Goal: Transaction & Acquisition: Purchase product/service

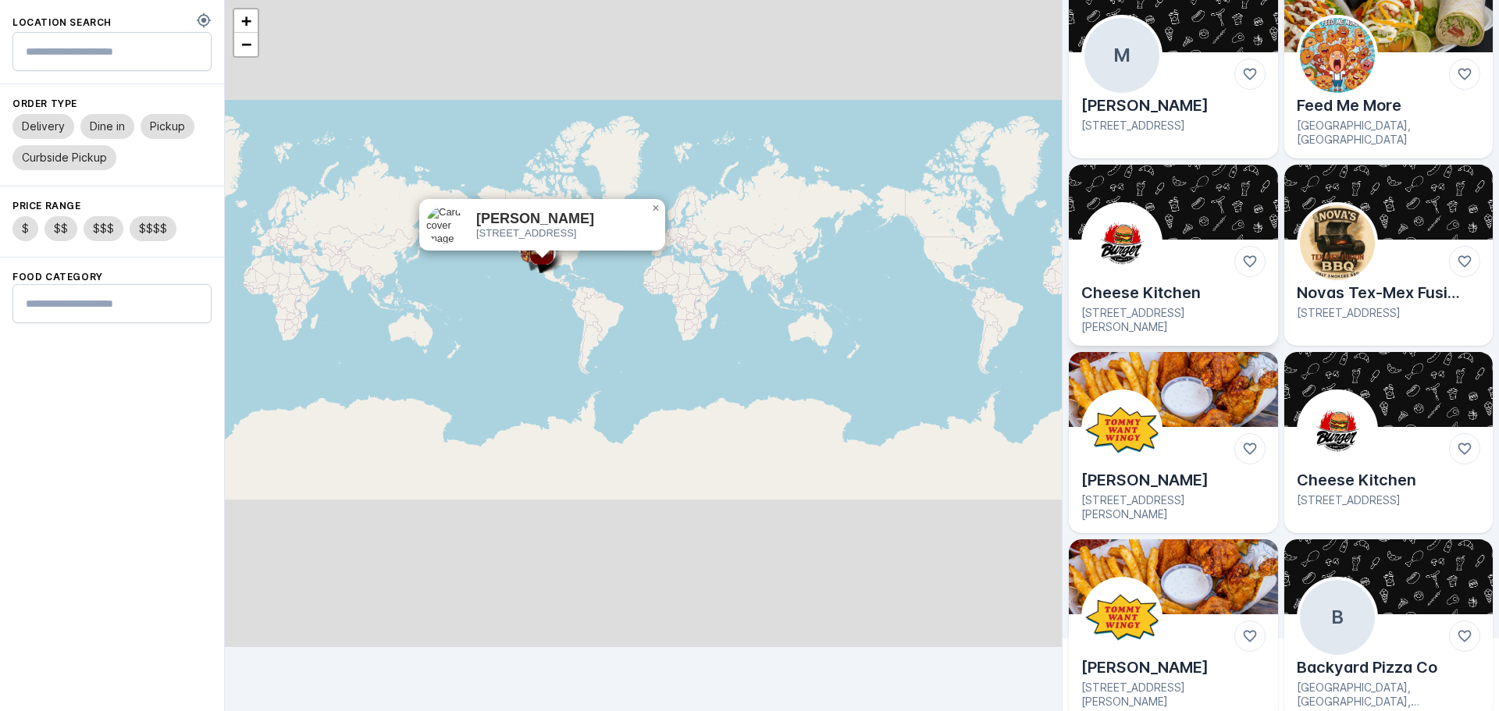
scroll to position [78, 0]
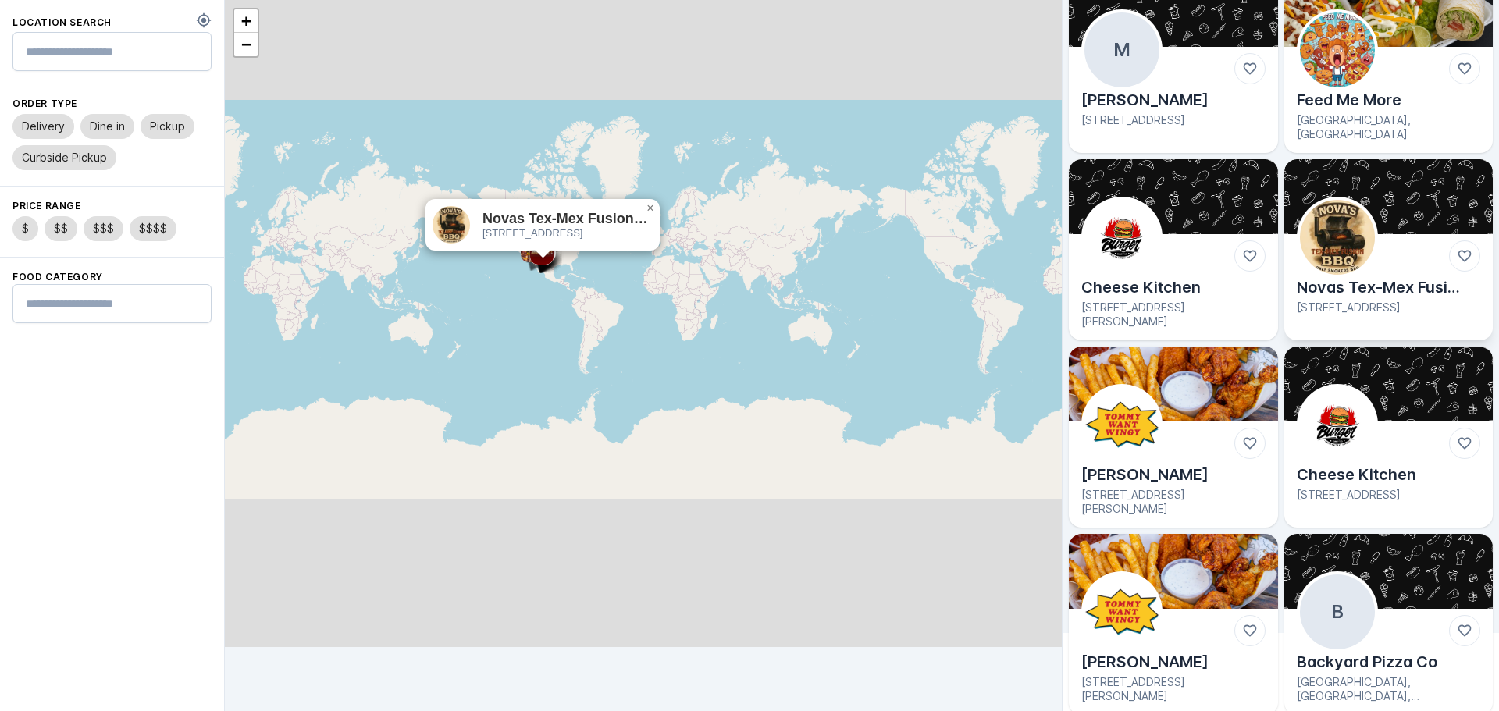
click at [1330, 216] on img at bounding box center [1337, 237] width 75 height 75
click at [1362, 256] on img at bounding box center [1337, 237] width 75 height 75
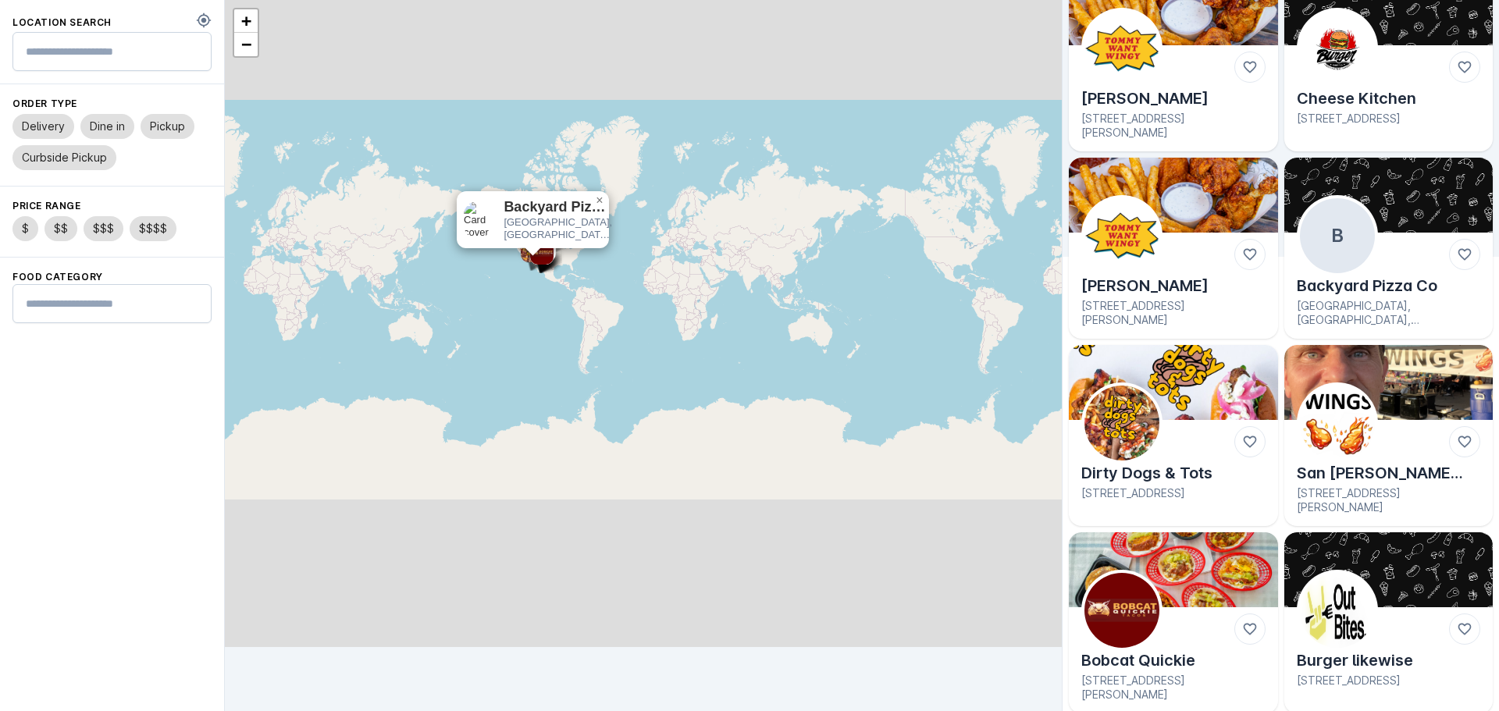
scroll to position [457, 0]
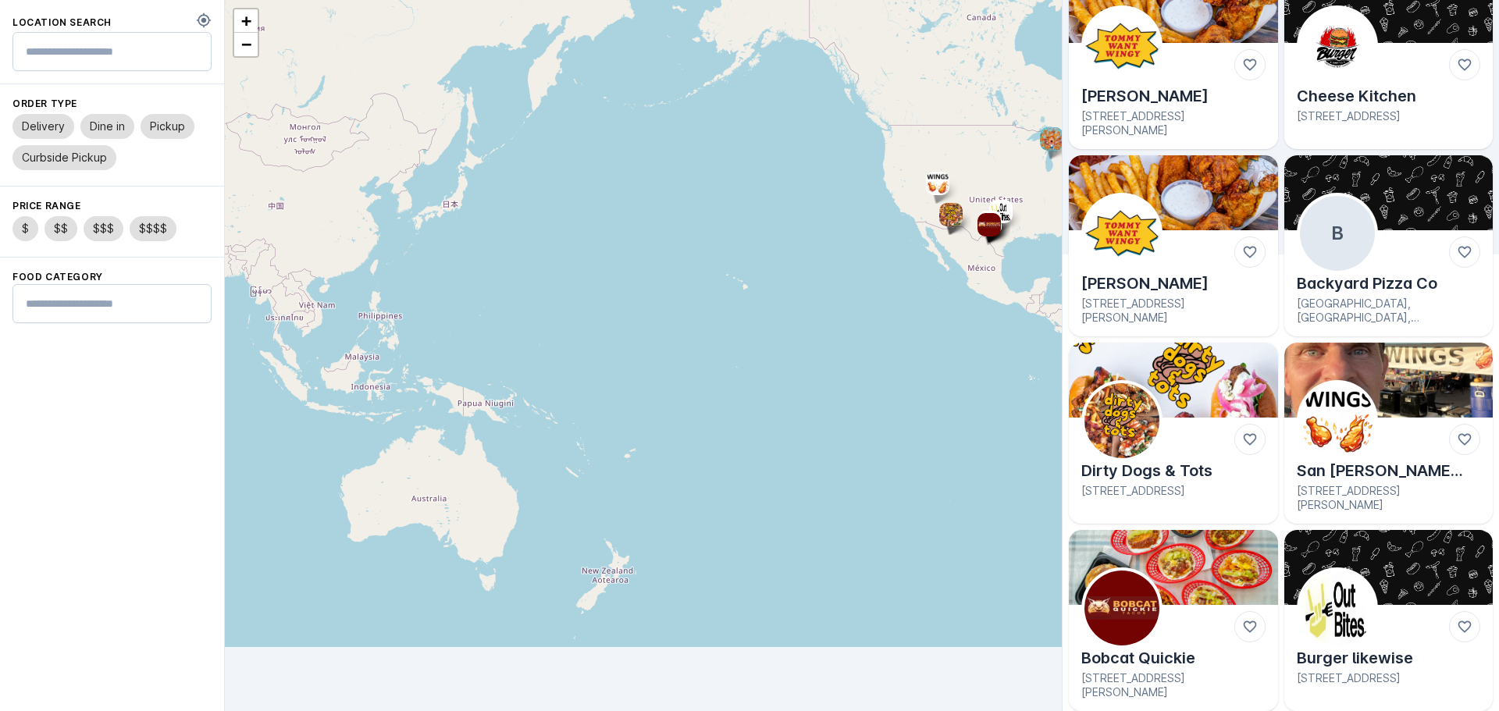
drag, startPoint x: 964, startPoint y: 277, endPoint x: 582, endPoint y: 302, distance: 383.3
click at [582, 302] on div "+ −" at bounding box center [643, 323] width 837 height 647
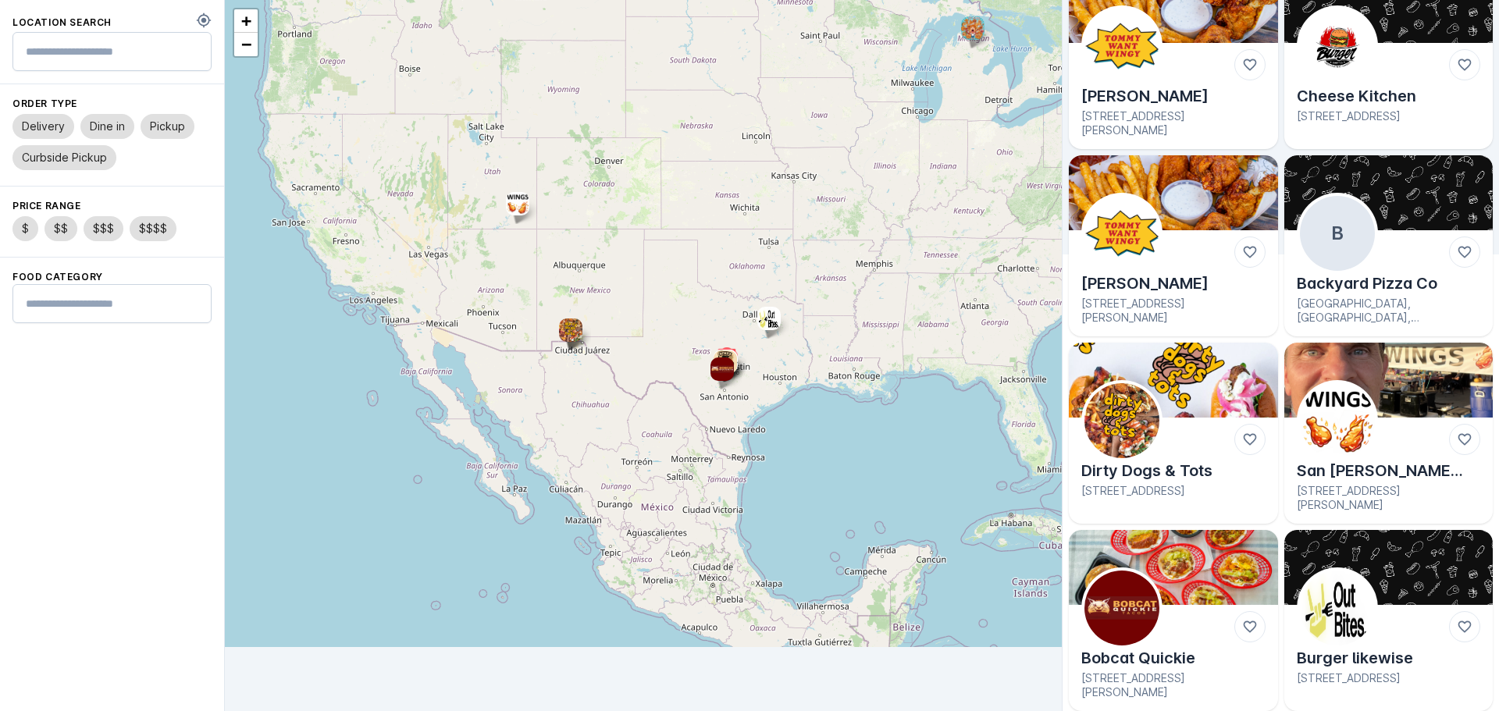
drag, startPoint x: 910, startPoint y: 220, endPoint x: 818, endPoint y: 249, distance: 96.5
click at [820, 248] on div "+ −" at bounding box center [643, 323] width 837 height 647
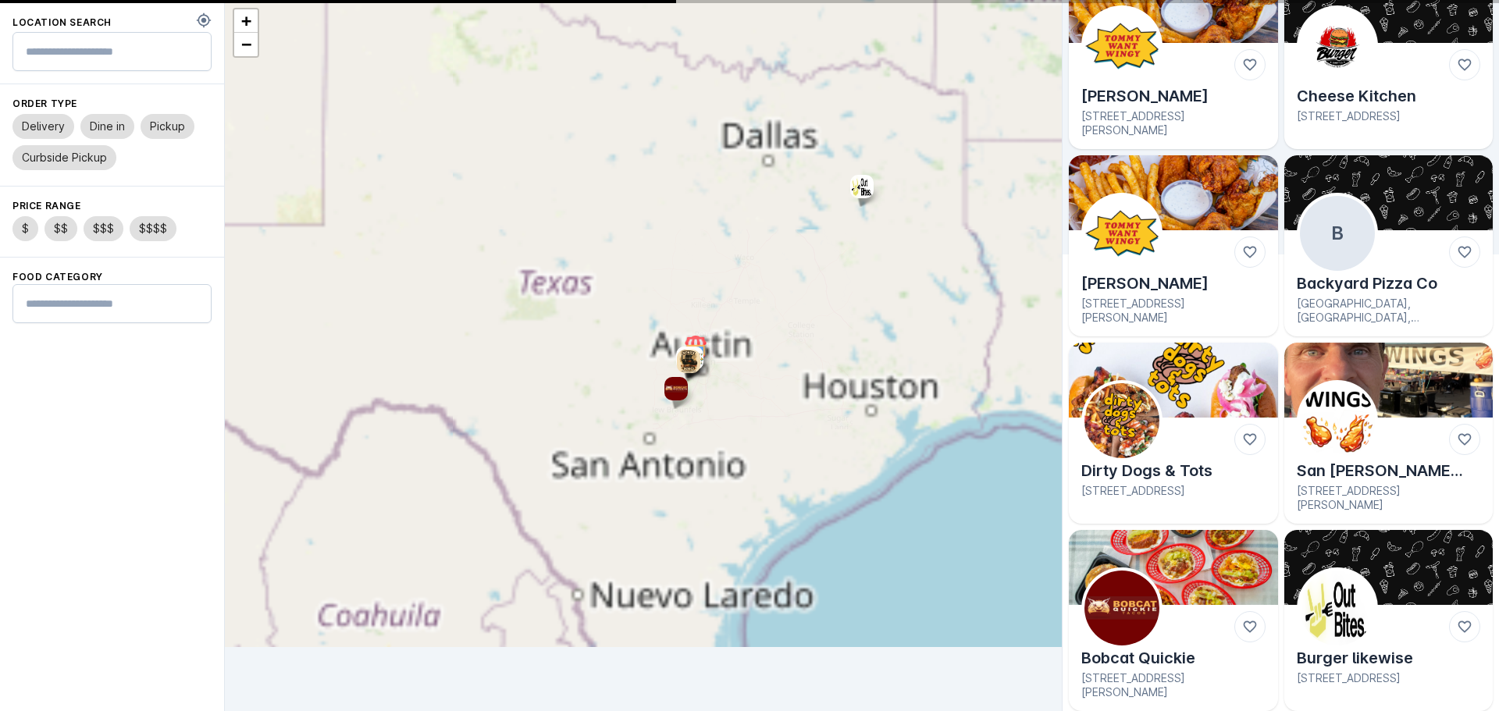
scroll to position [82, 0]
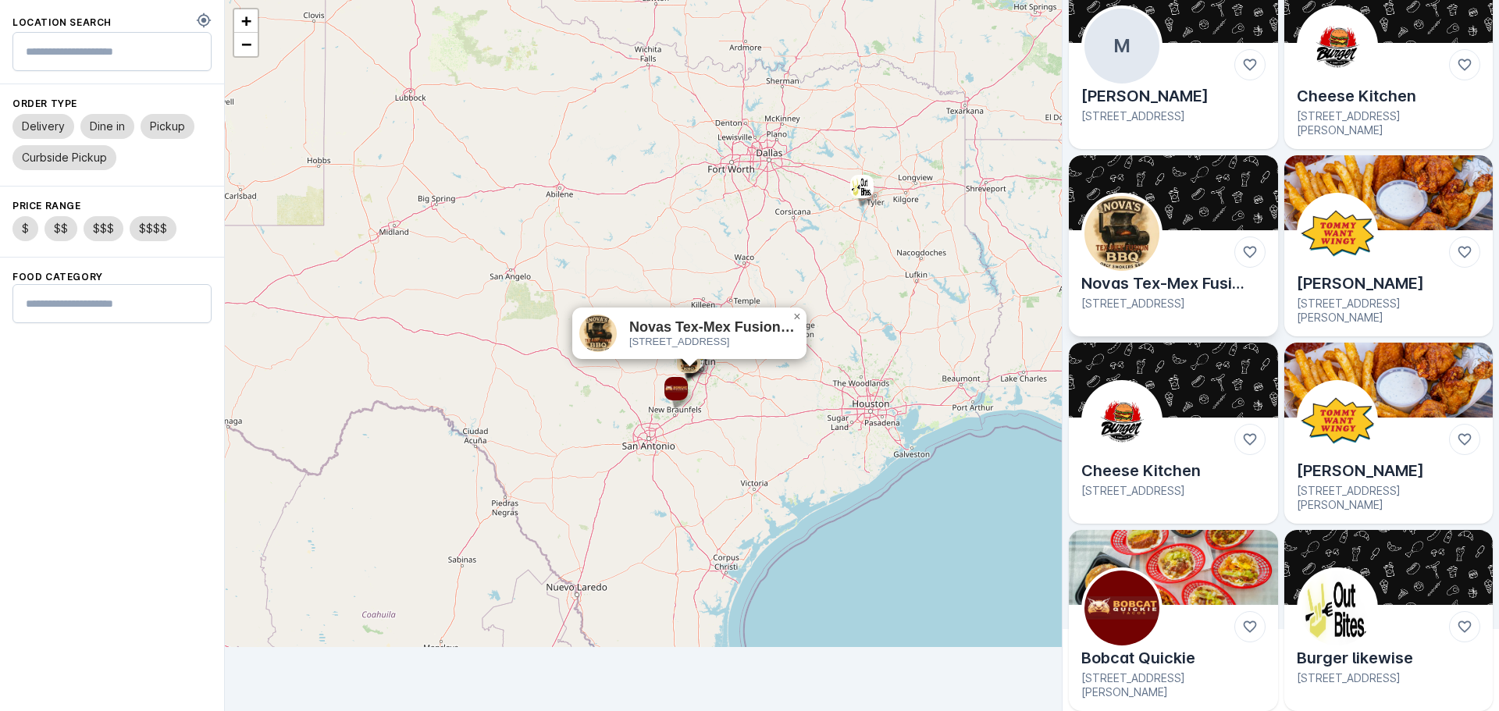
click at [1159, 205] on img at bounding box center [1173, 192] width 209 height 75
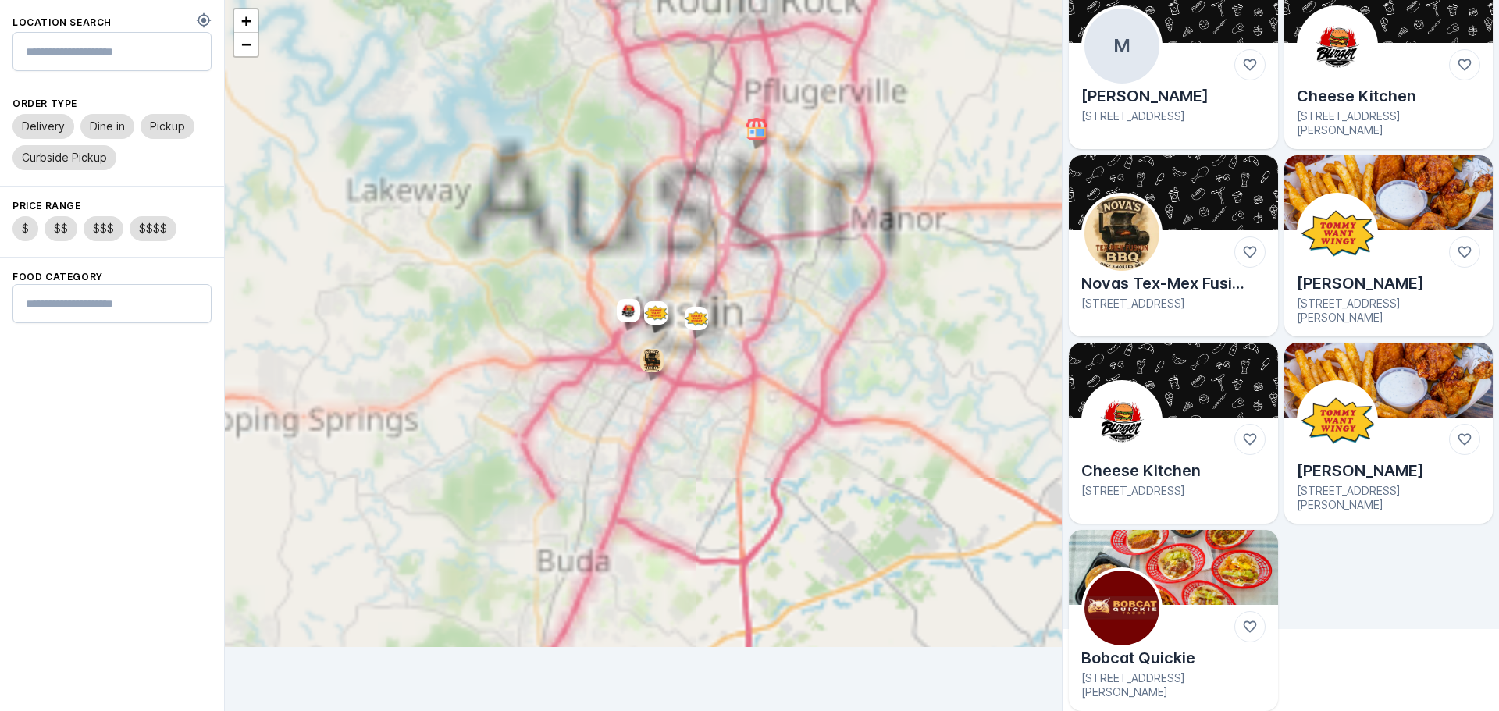
scroll to position [0, 0]
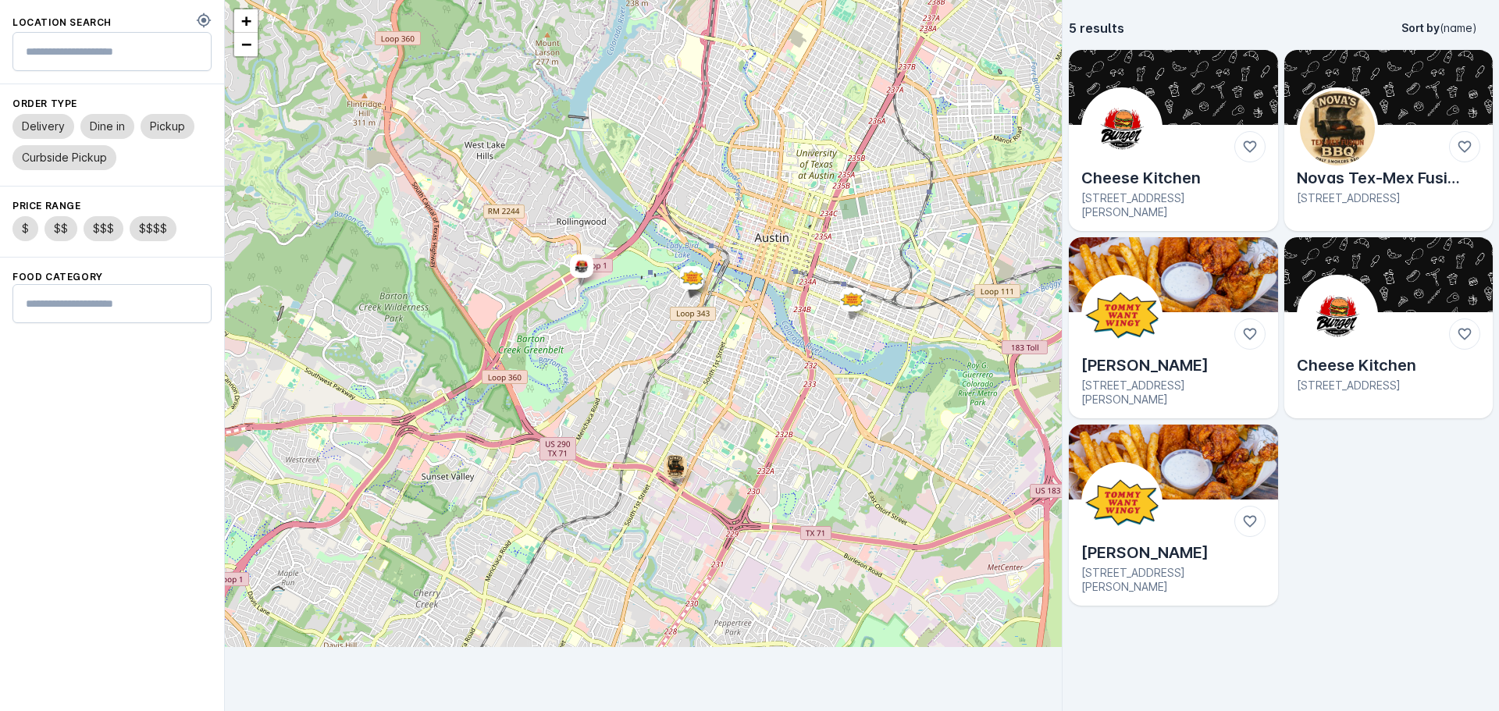
drag, startPoint x: 847, startPoint y: 369, endPoint x: 727, endPoint y: 390, distance: 121.9
click at [727, 390] on div "+ −" at bounding box center [643, 323] width 837 height 647
click at [1311, 141] on img at bounding box center [1337, 128] width 75 height 75
click at [1386, 493] on div "Cheese Kitchen [STREET_ADDRESS][PERSON_NAME] Novas Tex-Mex Fusion BBQ [STREET_A…" at bounding box center [1281, 328] width 424 height 556
click at [1363, 127] on img at bounding box center [1337, 128] width 75 height 75
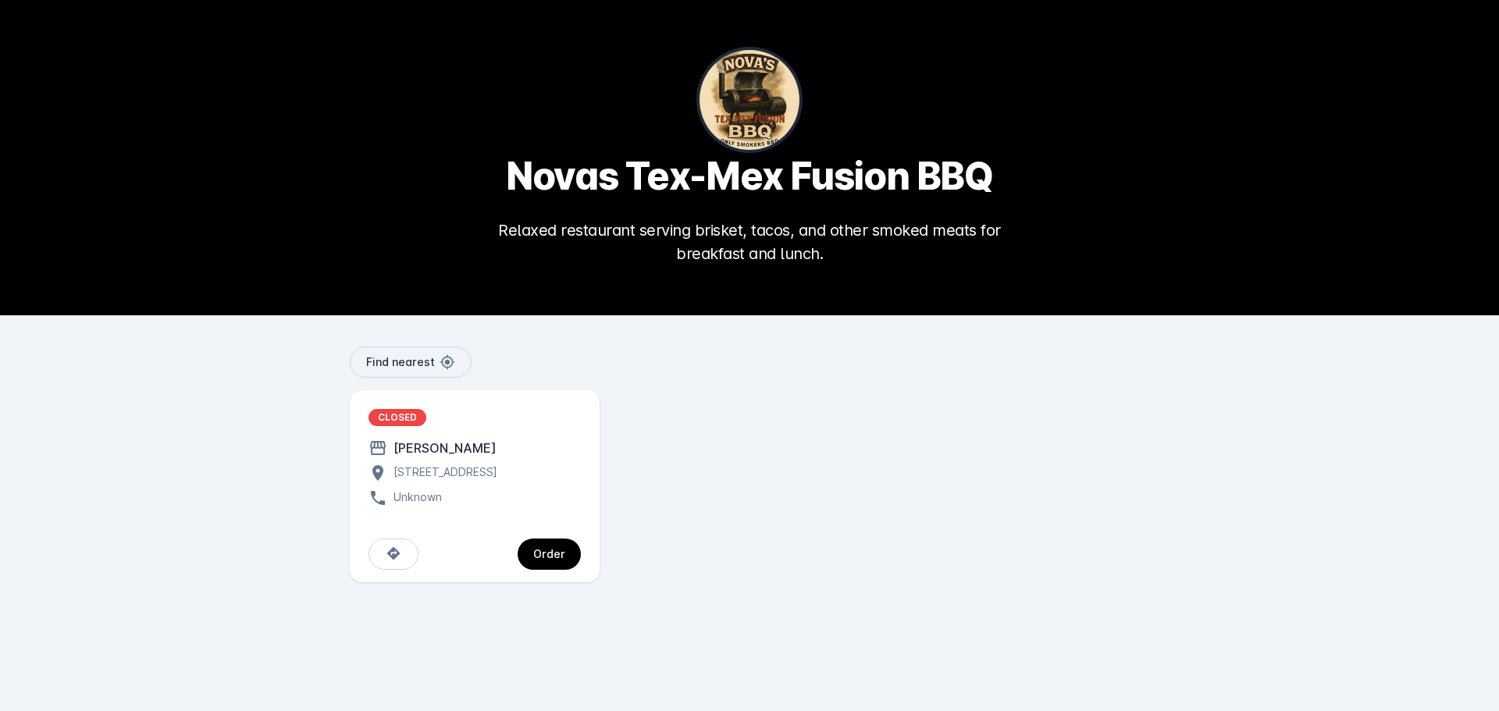
click at [460, 482] on div "[STREET_ADDRESS]" at bounding box center [442, 473] width 110 height 19
click at [552, 560] on div "Order" at bounding box center [549, 554] width 32 height 11
click at [806, 372] on div "Find nearest" at bounding box center [749, 362] width 799 height 31
click at [474, 481] on div "[STREET_ADDRESS]" at bounding box center [442, 473] width 110 height 19
click at [549, 560] on div "Order" at bounding box center [549, 554] width 32 height 11
